Goal: Transaction & Acquisition: Download file/media

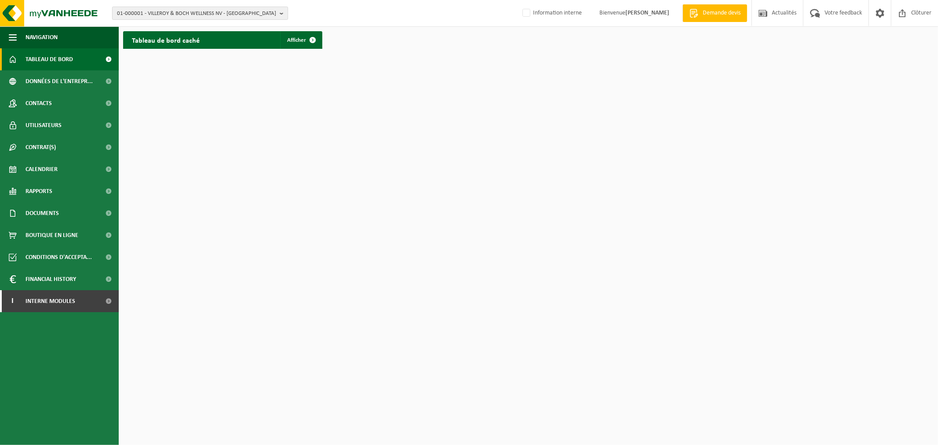
click at [220, 12] on span "01-000001 - VILLEROY & BOCH WELLNESS NV - [GEOGRAPHIC_DATA]" at bounding box center [196, 13] width 159 height 13
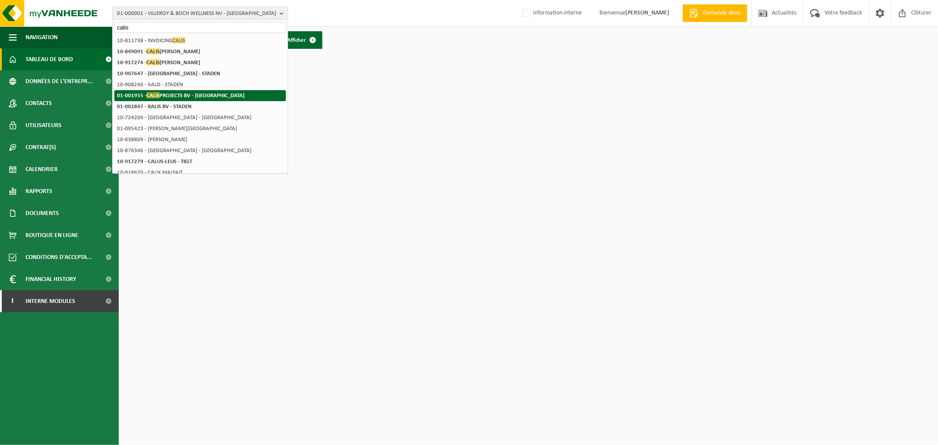
type input "calis"
click at [204, 98] on strong "01-001955 - CALIS PROJECTS BV - [GEOGRAPHIC_DATA]" at bounding box center [181, 95] width 128 height 7
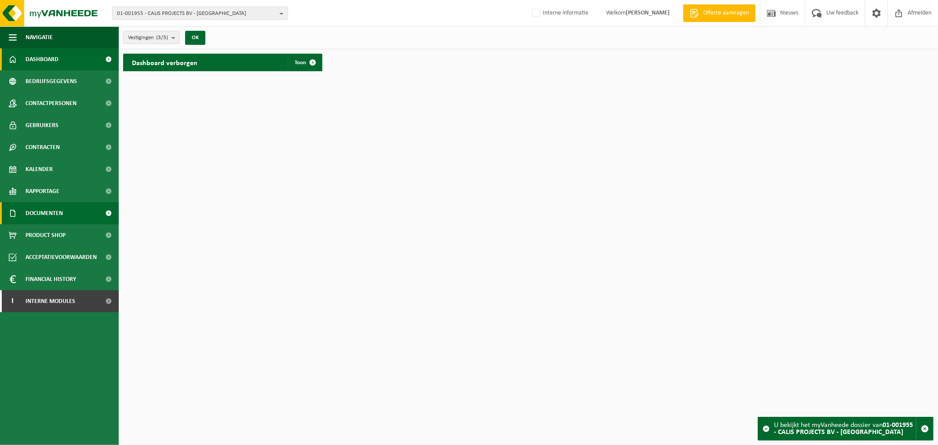
click at [30, 215] on span "Documenten" at bounding box center [44, 213] width 37 height 22
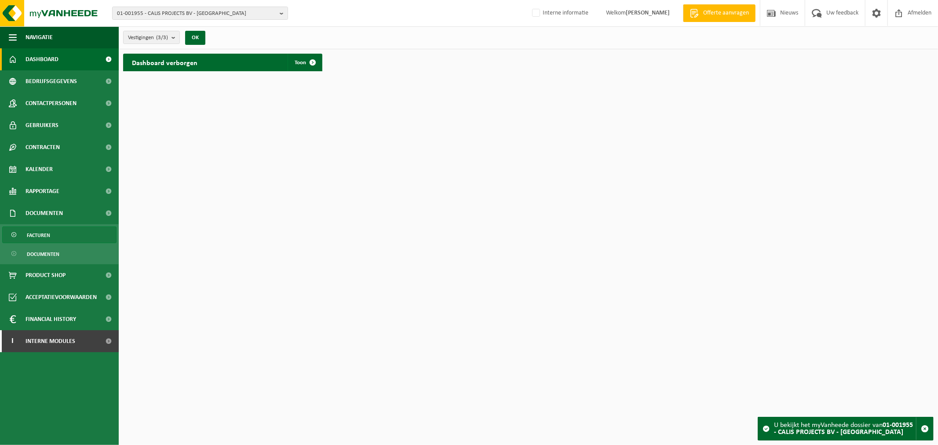
click at [40, 234] on span "Facturen" at bounding box center [38, 235] width 23 height 17
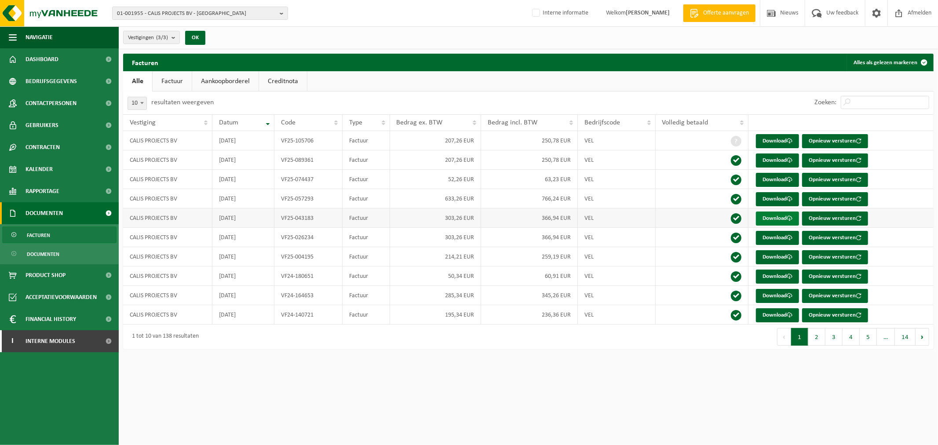
click at [772, 215] on link "Download" at bounding box center [777, 219] width 43 height 14
